Goal: Find specific page/section: Find specific page/section

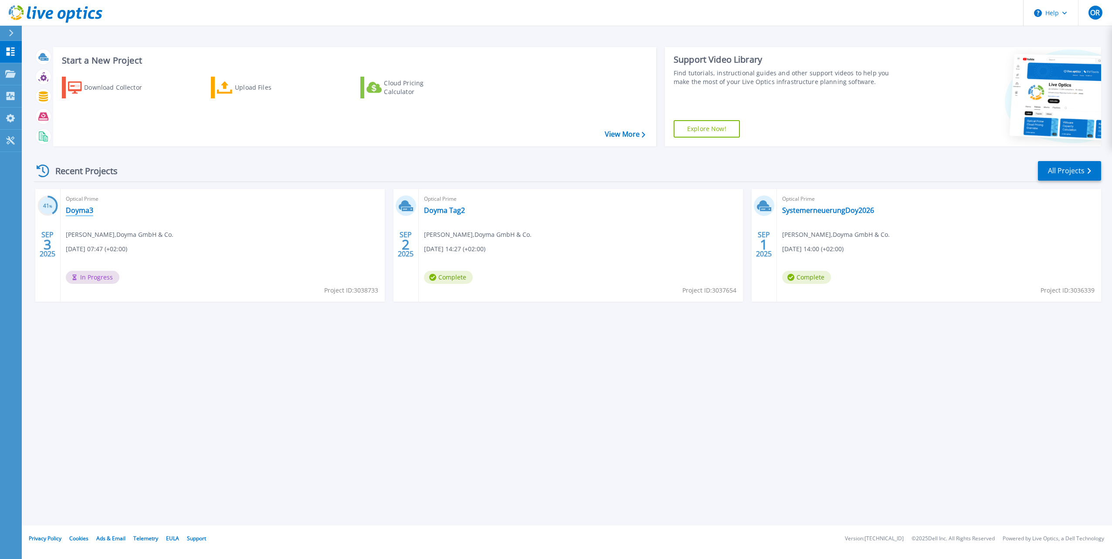
click at [77, 212] on link "Doyma3" at bounding box center [79, 210] width 27 height 9
